Goal: Task Accomplishment & Management: Complete application form

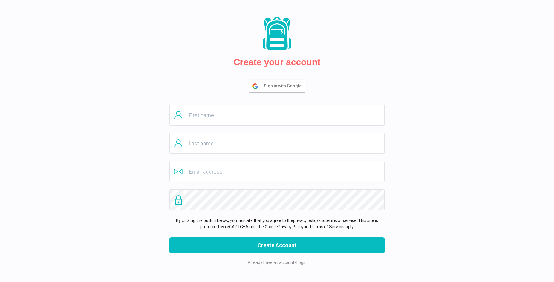
click at [277, 115] on input "text" at bounding box center [276, 114] width 215 height 21
type input "[PERSON_NAME]"
click at [277, 143] on input "text" at bounding box center [276, 143] width 215 height 21
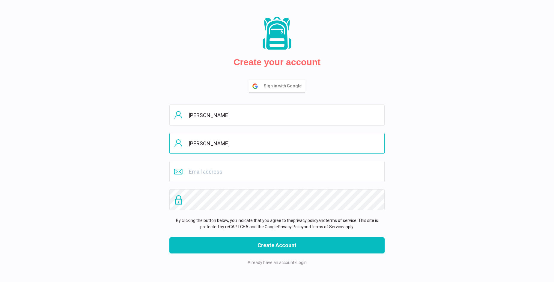
type input "[PERSON_NAME]"
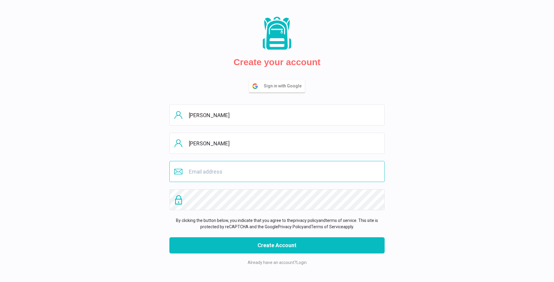
click at [277, 171] on input "email" at bounding box center [276, 171] width 215 height 21
type input "[EMAIL_ADDRESS][PERSON_NAME][DOMAIN_NAME]"
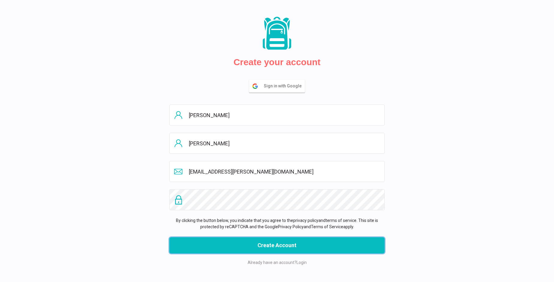
click at [277, 245] on button "Create Account" at bounding box center [276, 245] width 215 height 16
